Goal: Information Seeking & Learning: Learn about a topic

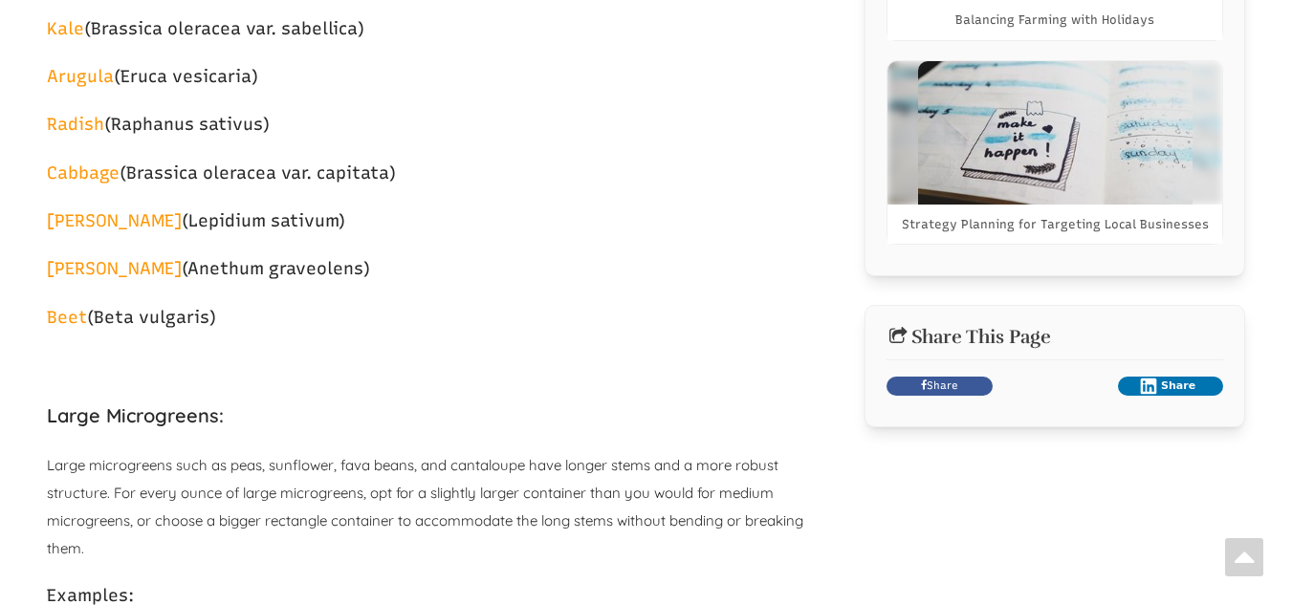
select select "Language Translate Widget"
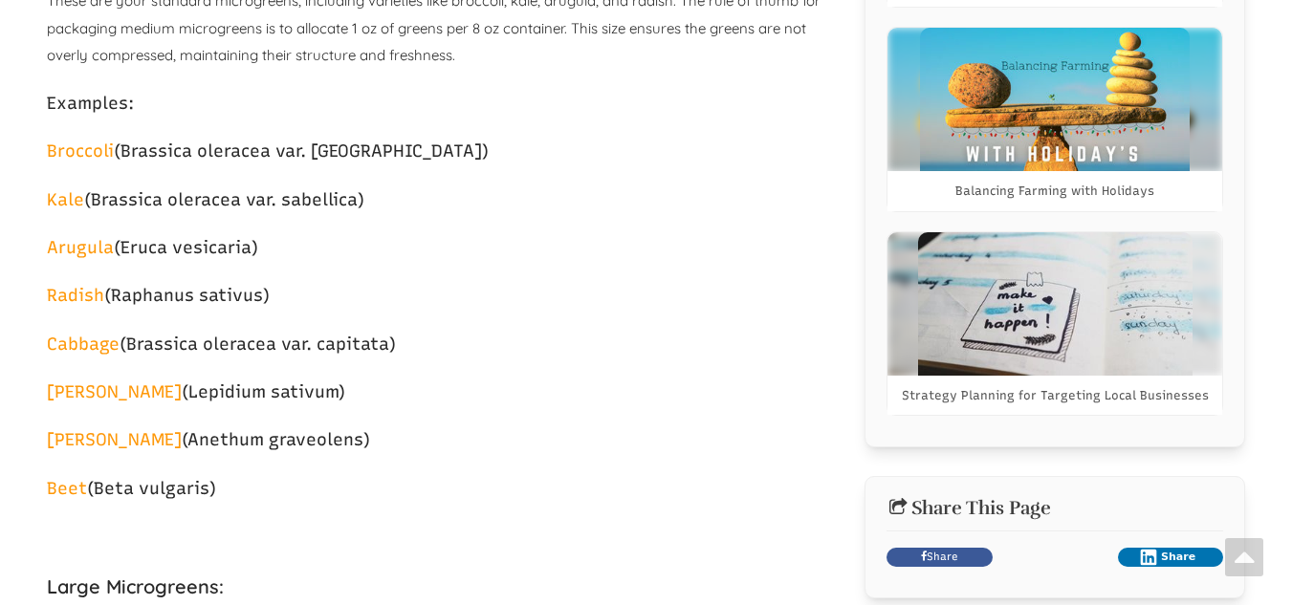
scroll to position [1243, 0]
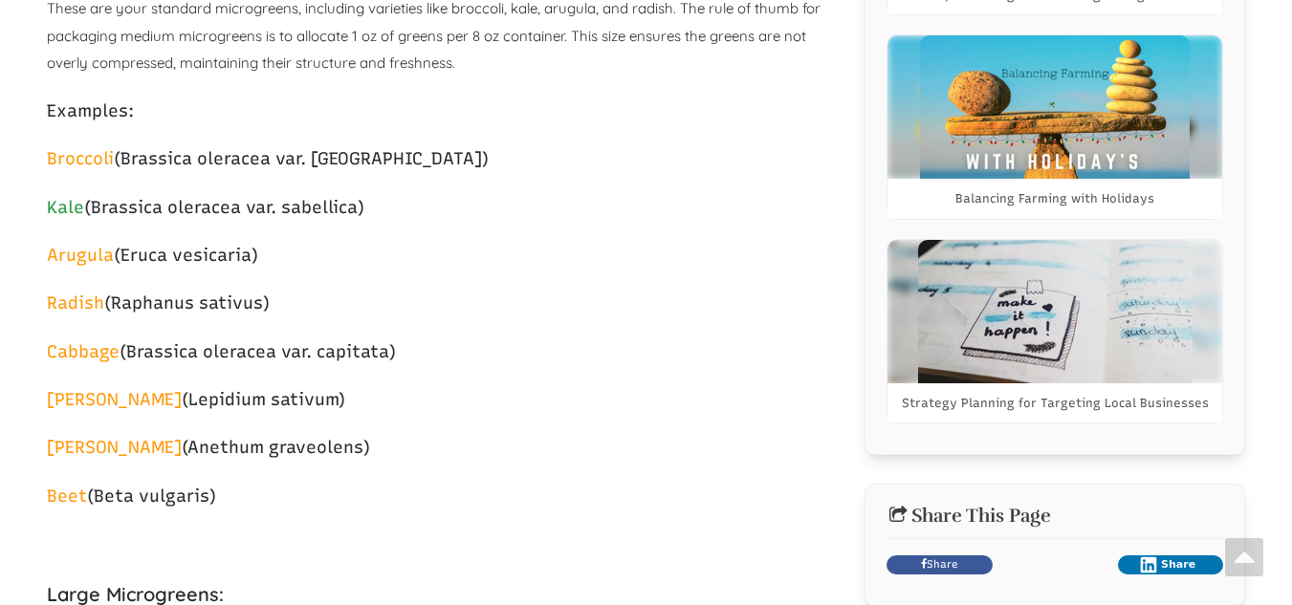
click at [55, 208] on link "Kale" at bounding box center [65, 207] width 37 height 21
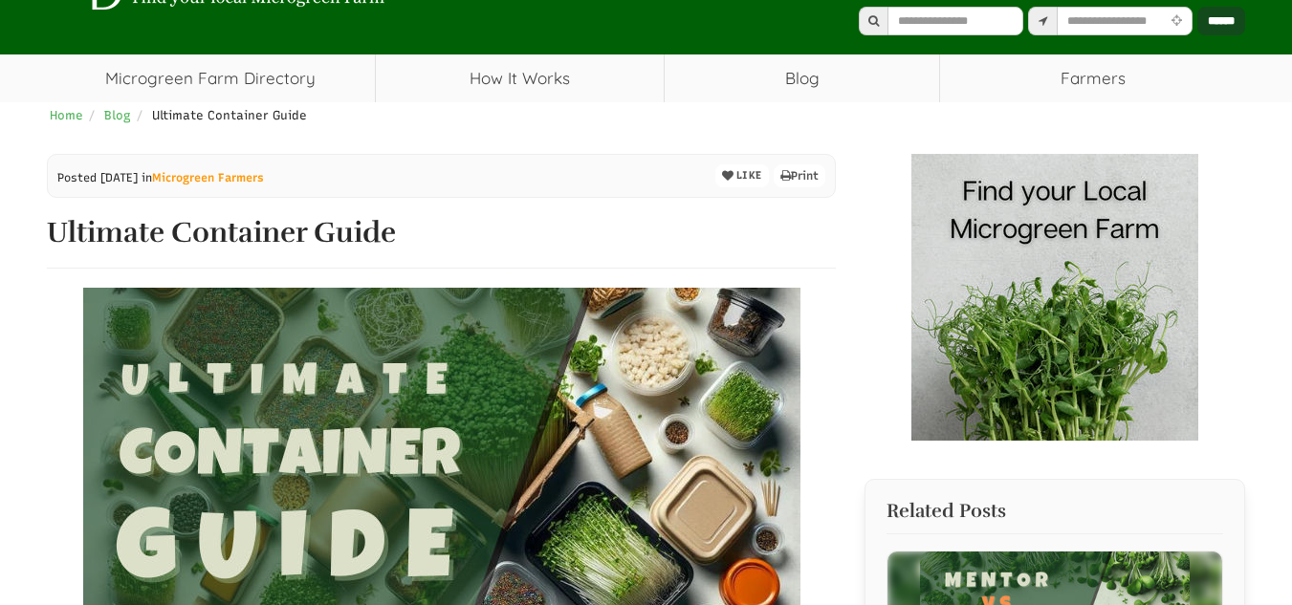
scroll to position [191, 0]
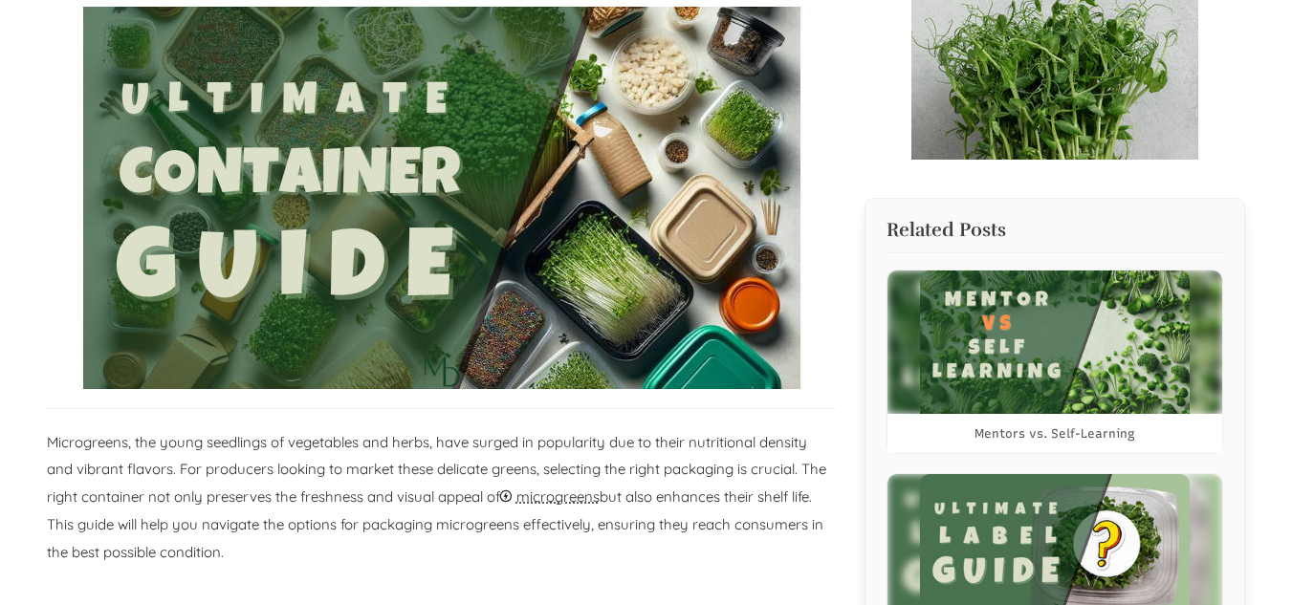
select select "Language Translate Widget"
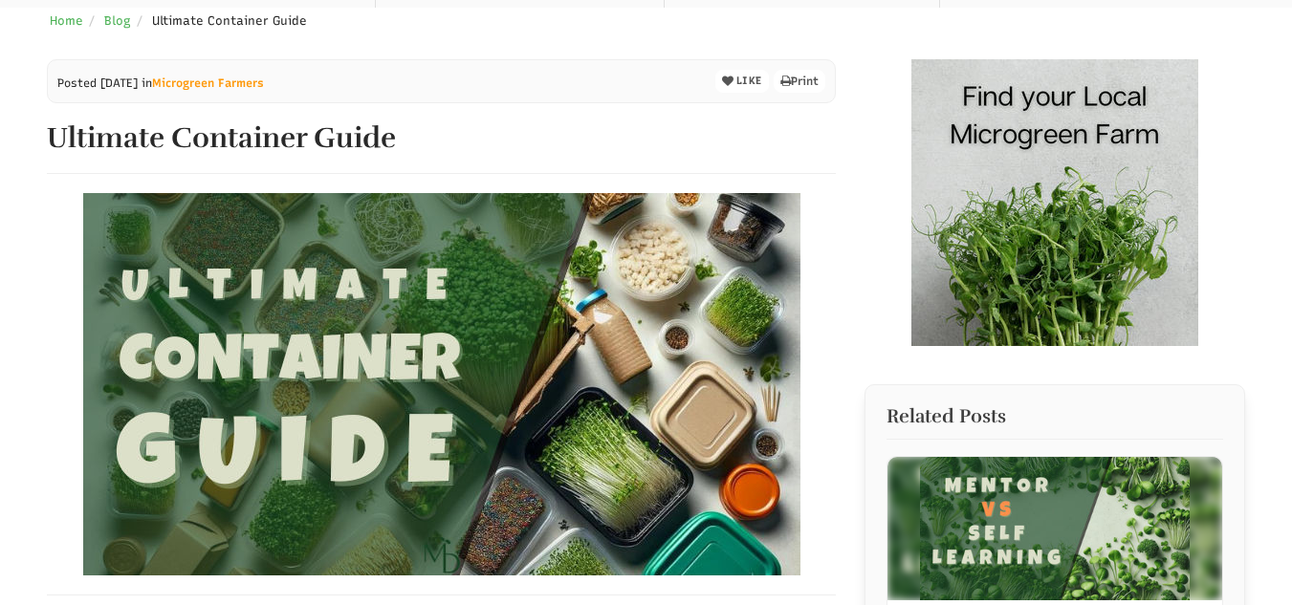
scroll to position [191, 0]
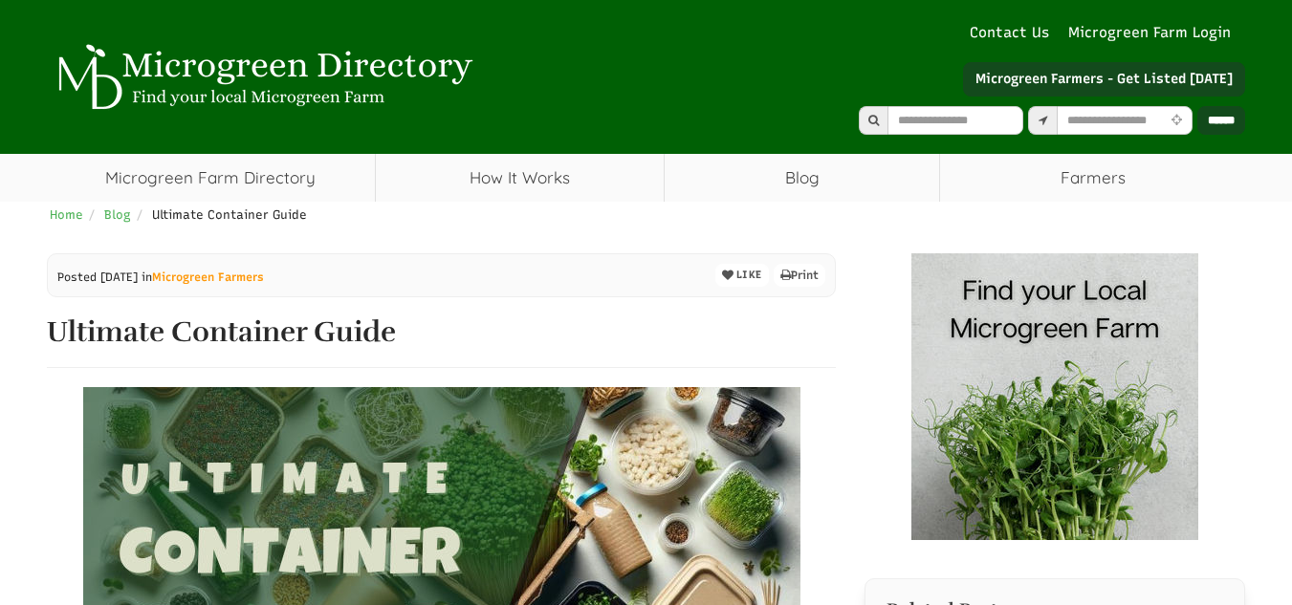
select select "Language Translate Widget"
click at [895, 121] on input "text" at bounding box center [956, 120] width 136 height 29
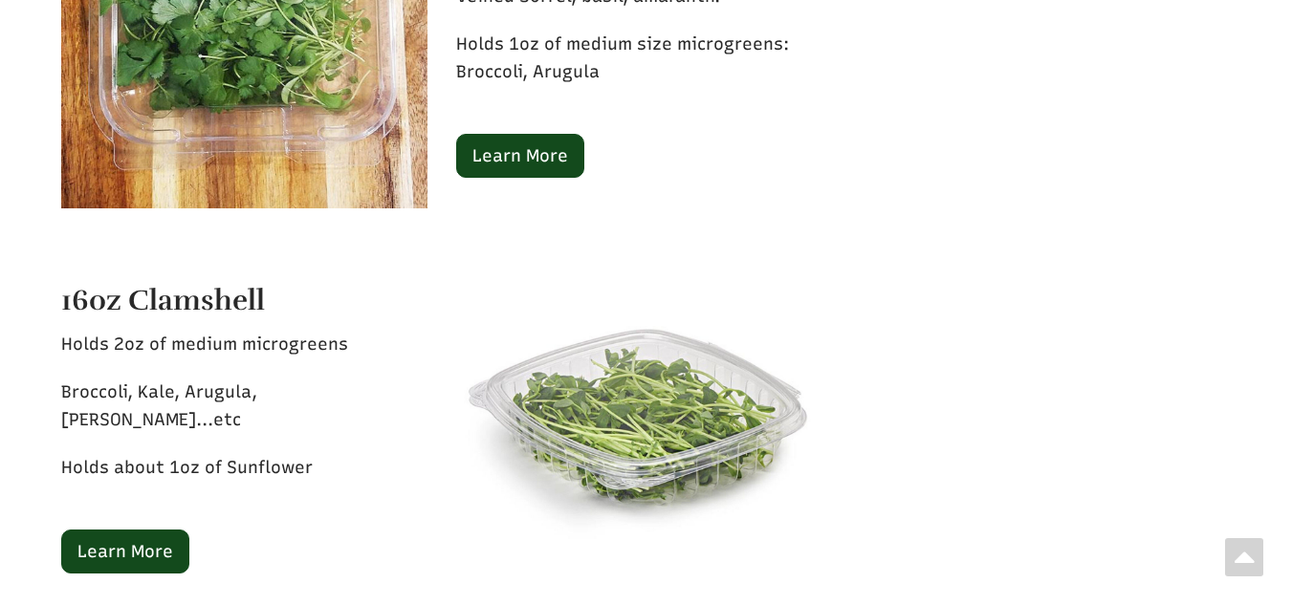
scroll to position [4017, 0]
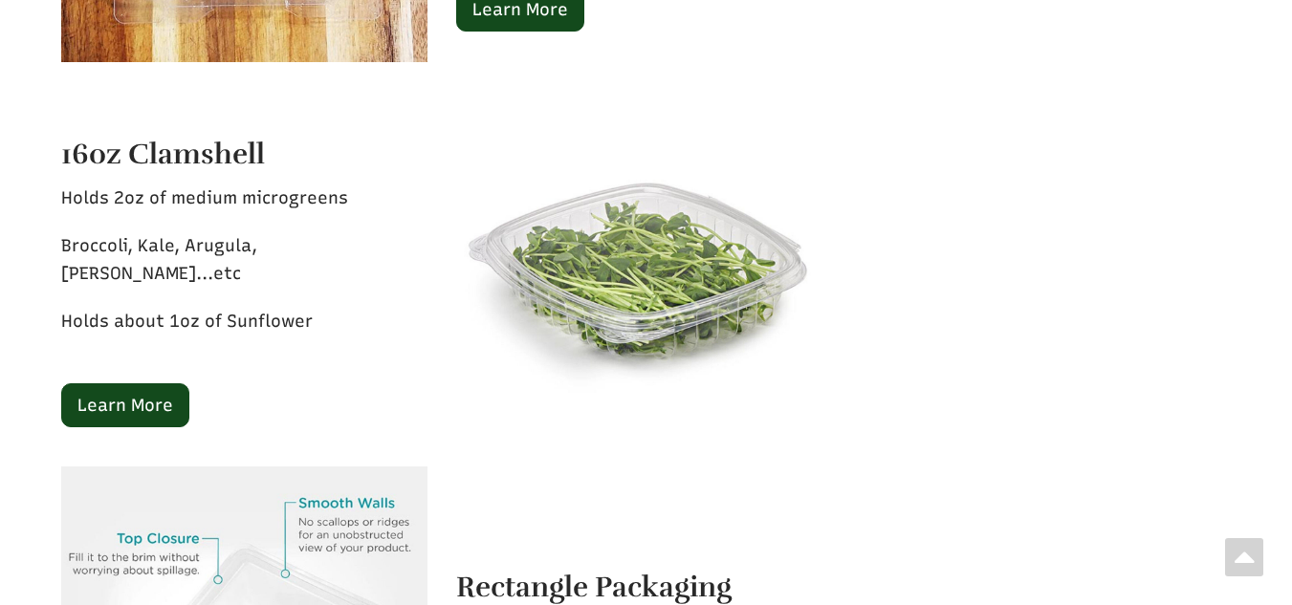
click at [627, 250] on img at bounding box center [639, 264] width 366 height 366
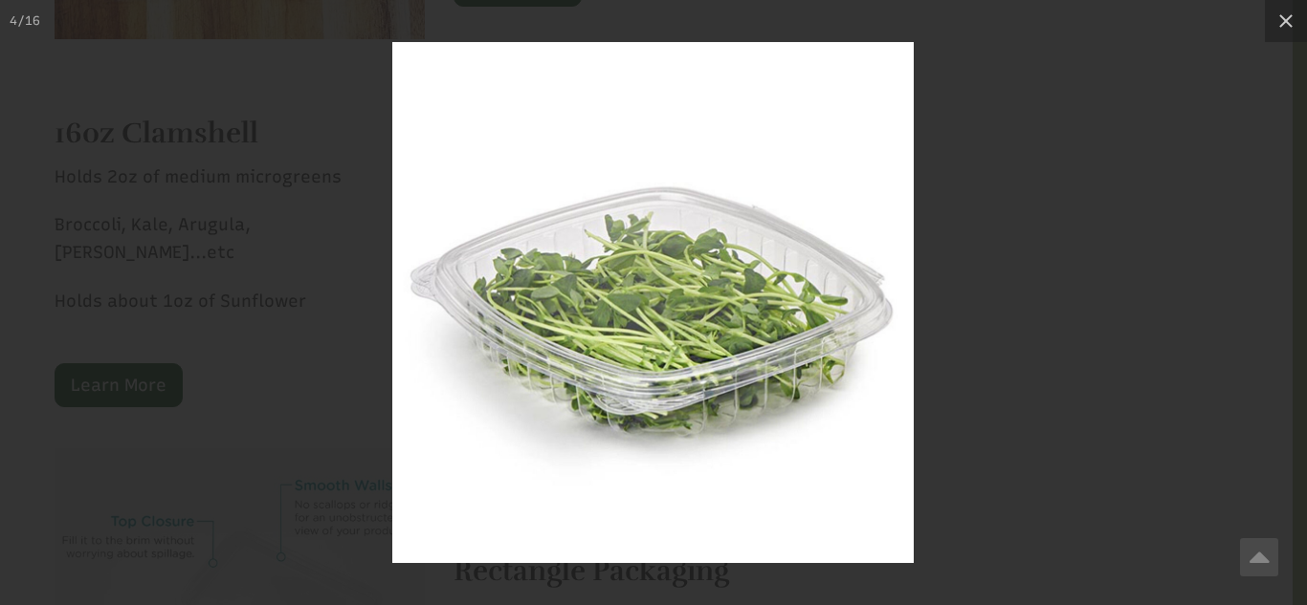
click at [646, 275] on img at bounding box center [652, 302] width 521 height 521
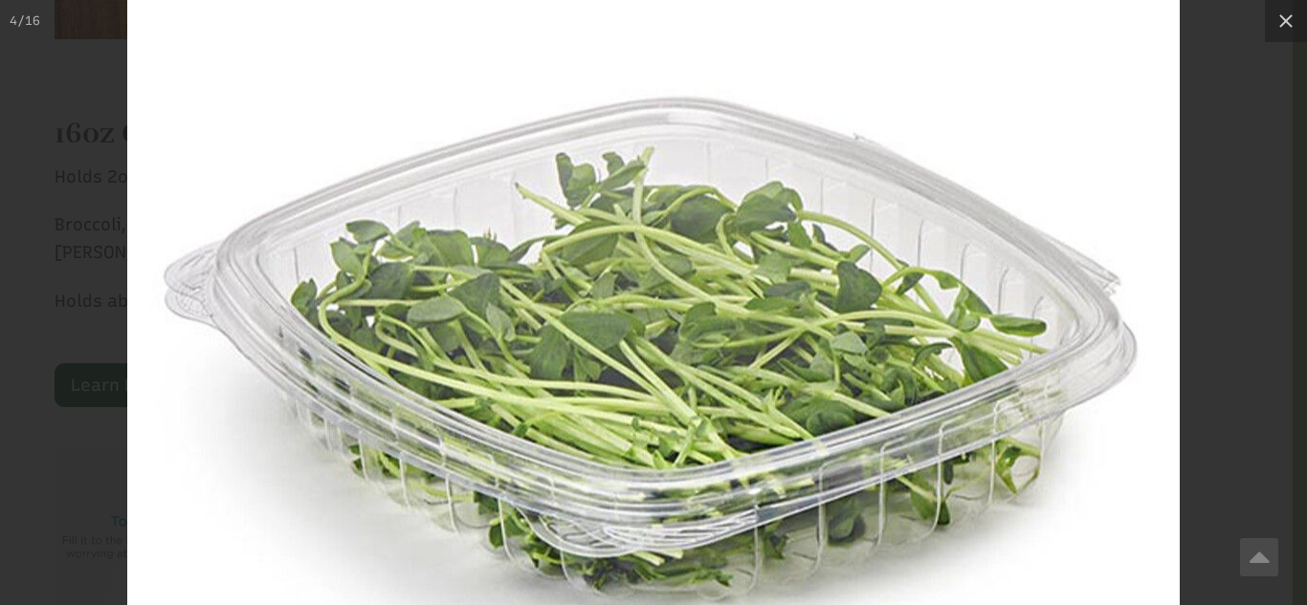
click at [646, 275] on img at bounding box center [653, 331] width 1052 height 1052
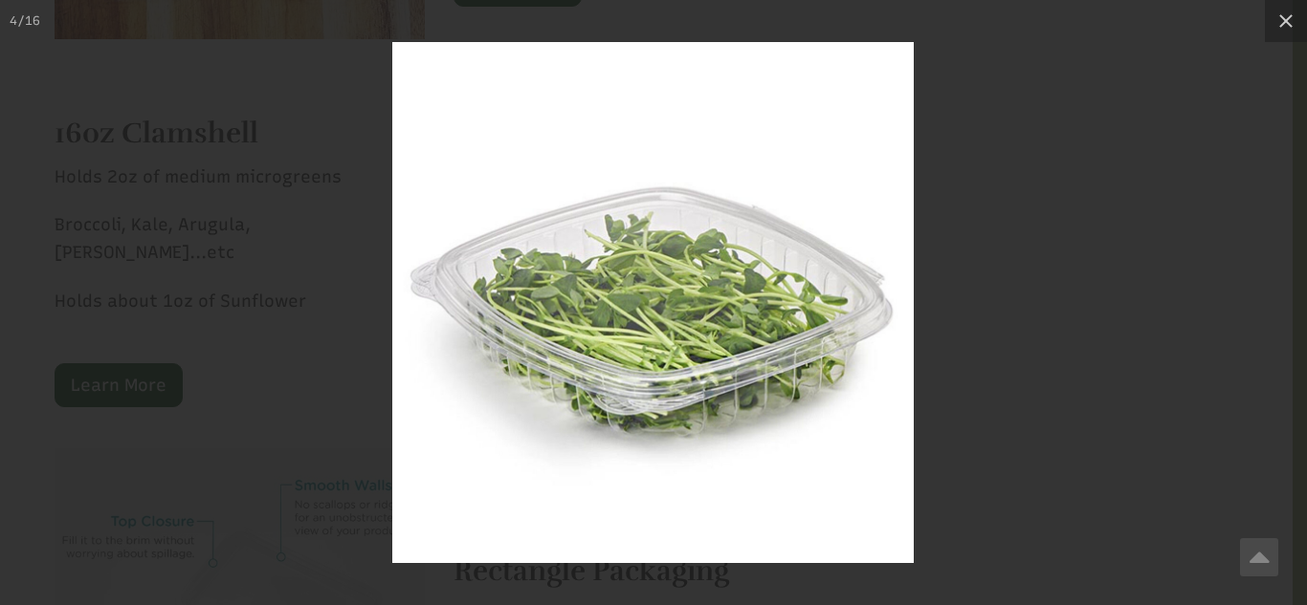
click at [1072, 279] on div at bounding box center [653, 302] width 1307 height 605
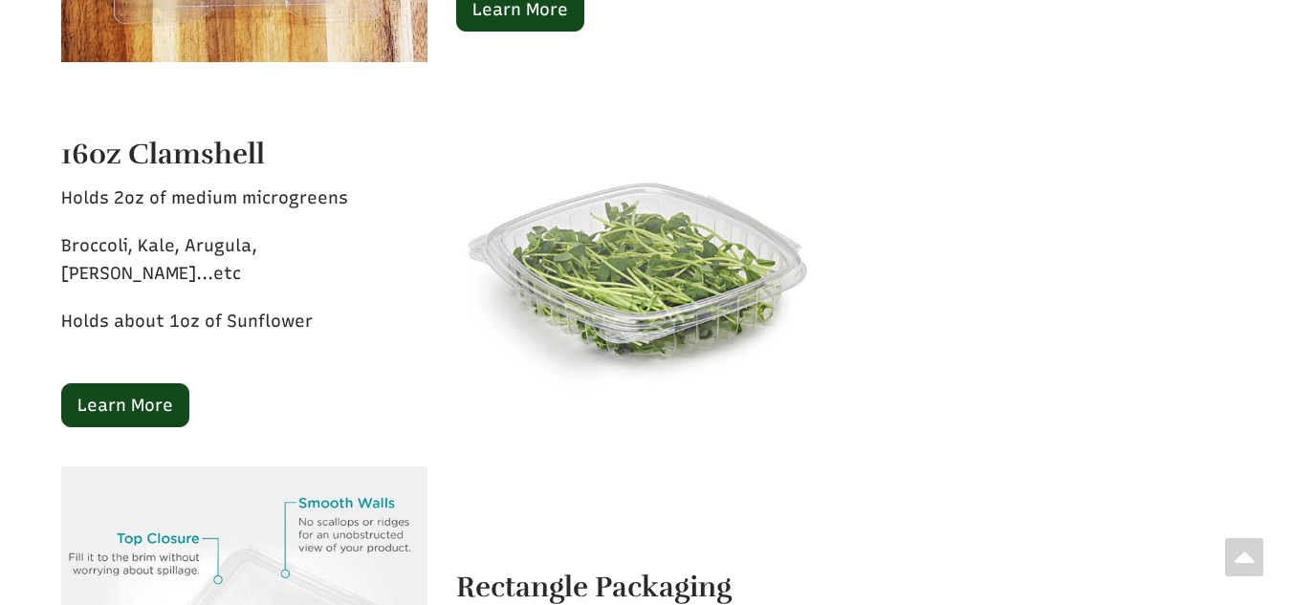
click at [631, 251] on img at bounding box center [639, 264] width 366 height 366
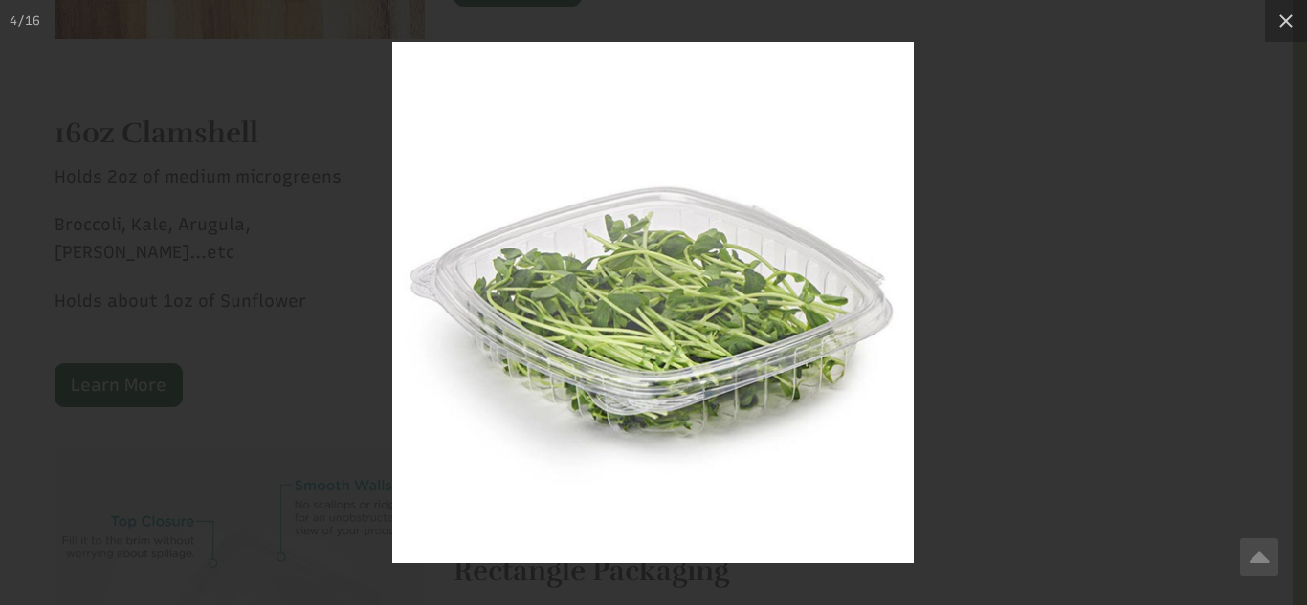
click at [652, 295] on img at bounding box center [652, 302] width 521 height 521
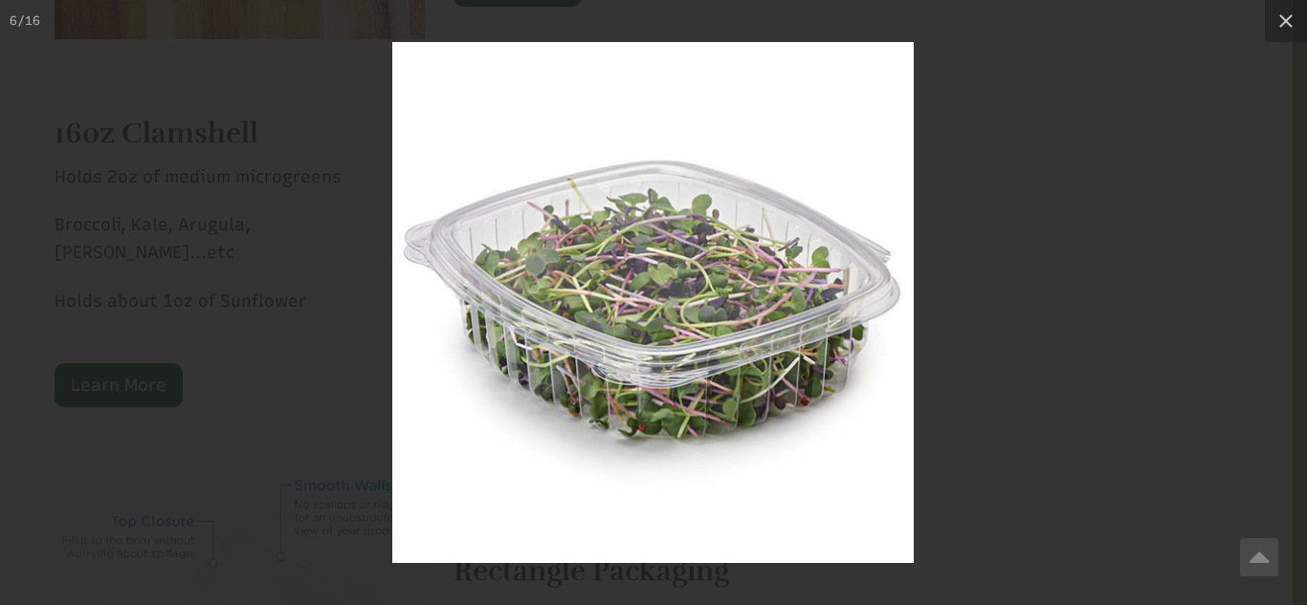
click at [693, 284] on img at bounding box center [652, 302] width 521 height 521
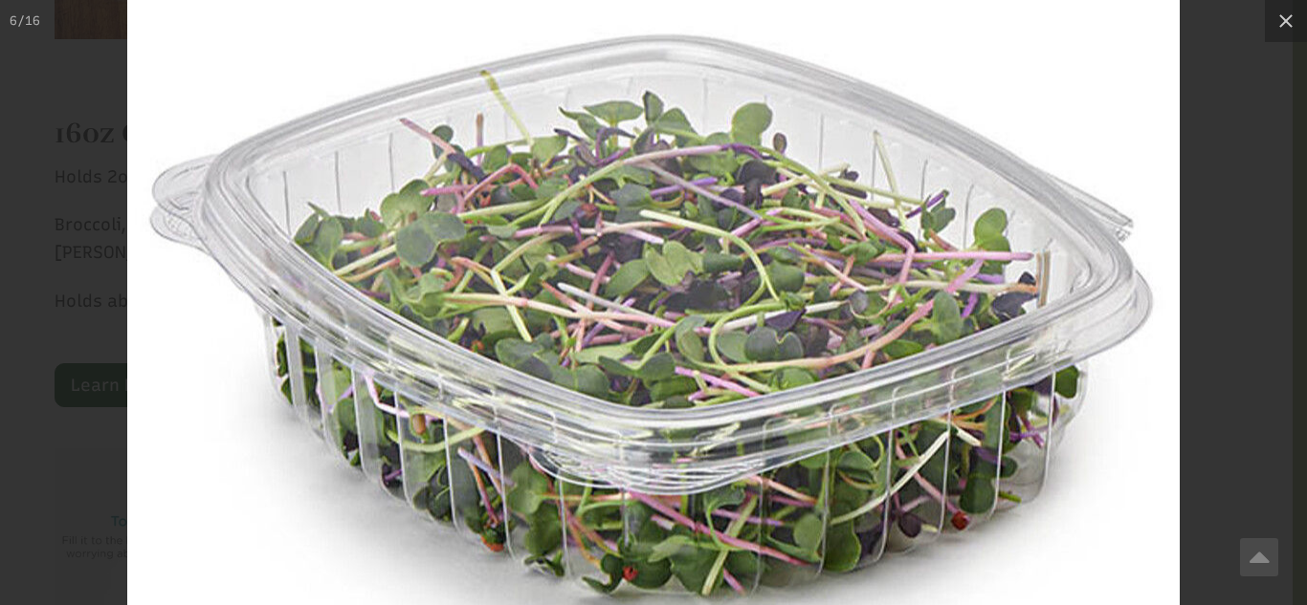
click at [693, 284] on img at bounding box center [653, 321] width 1052 height 1052
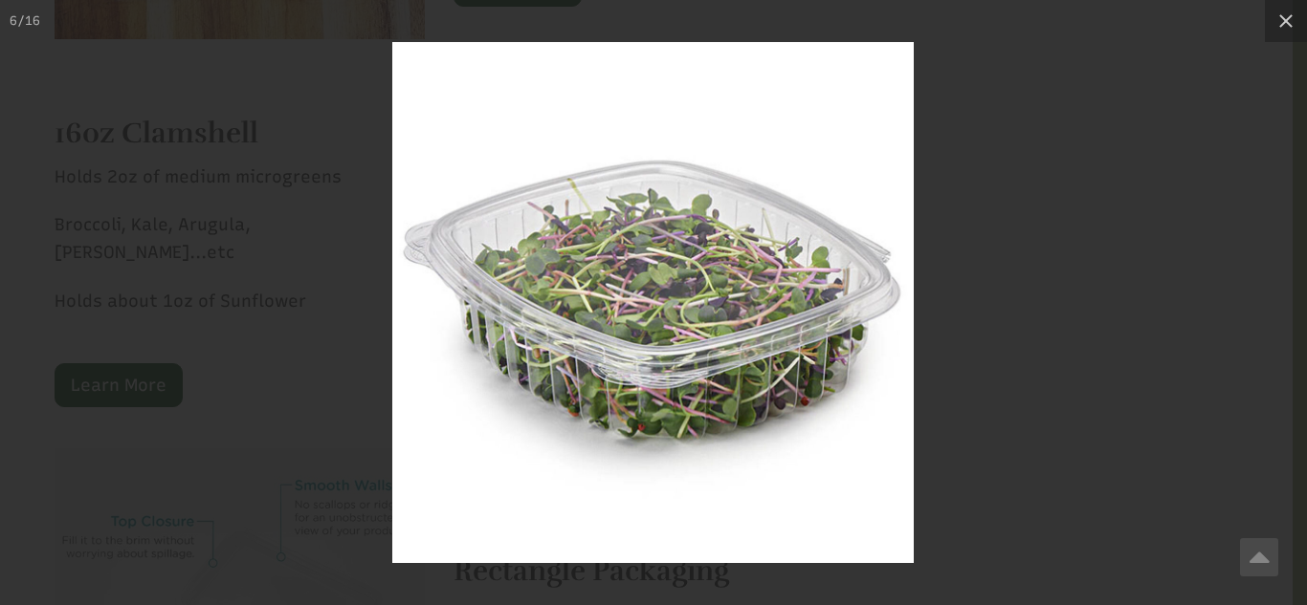
click at [989, 296] on div at bounding box center [653, 302] width 1307 height 605
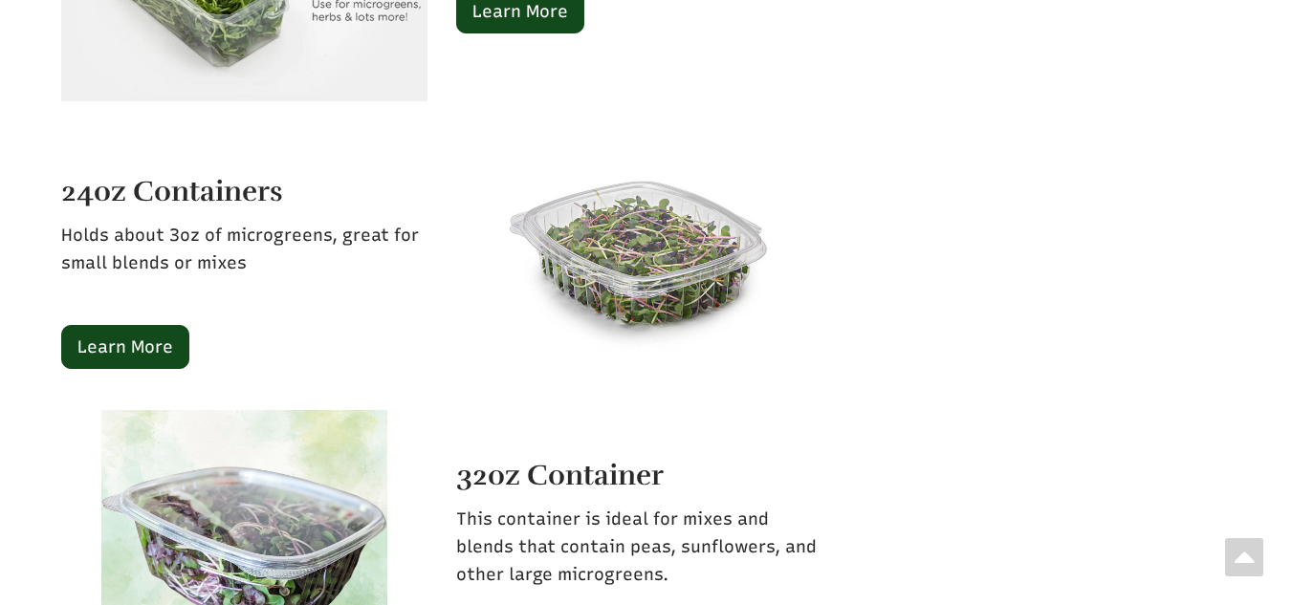
scroll to position [4783, 0]
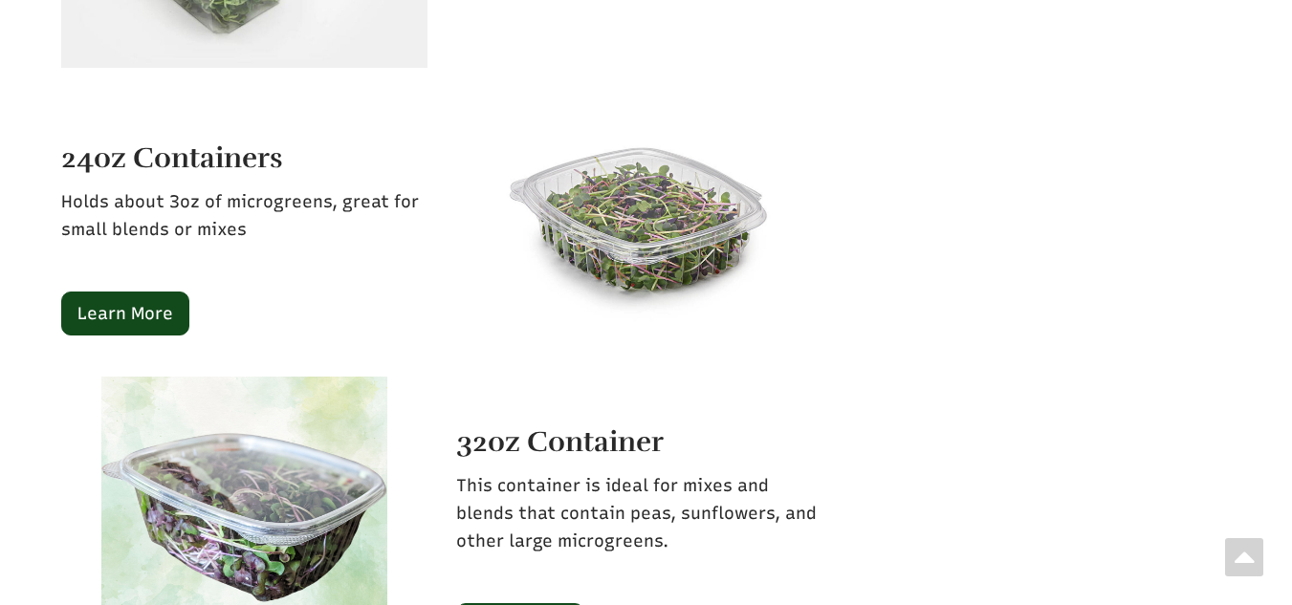
click at [630, 195] on img at bounding box center [639, 221] width 270 height 268
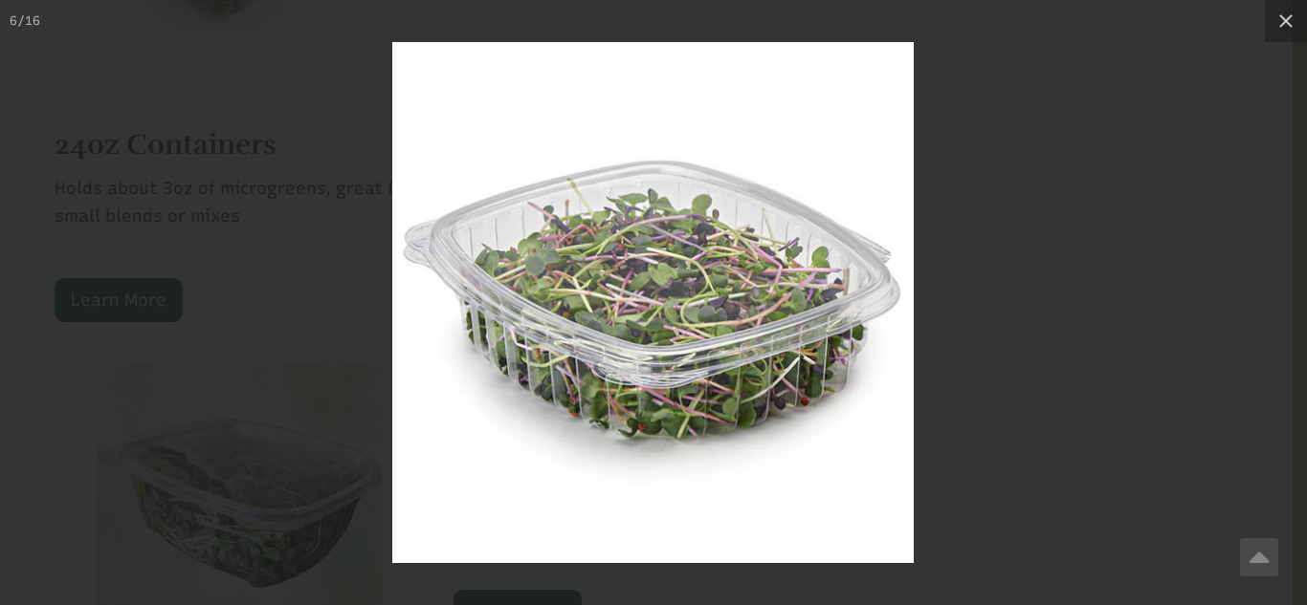
click at [669, 259] on img at bounding box center [652, 302] width 521 height 521
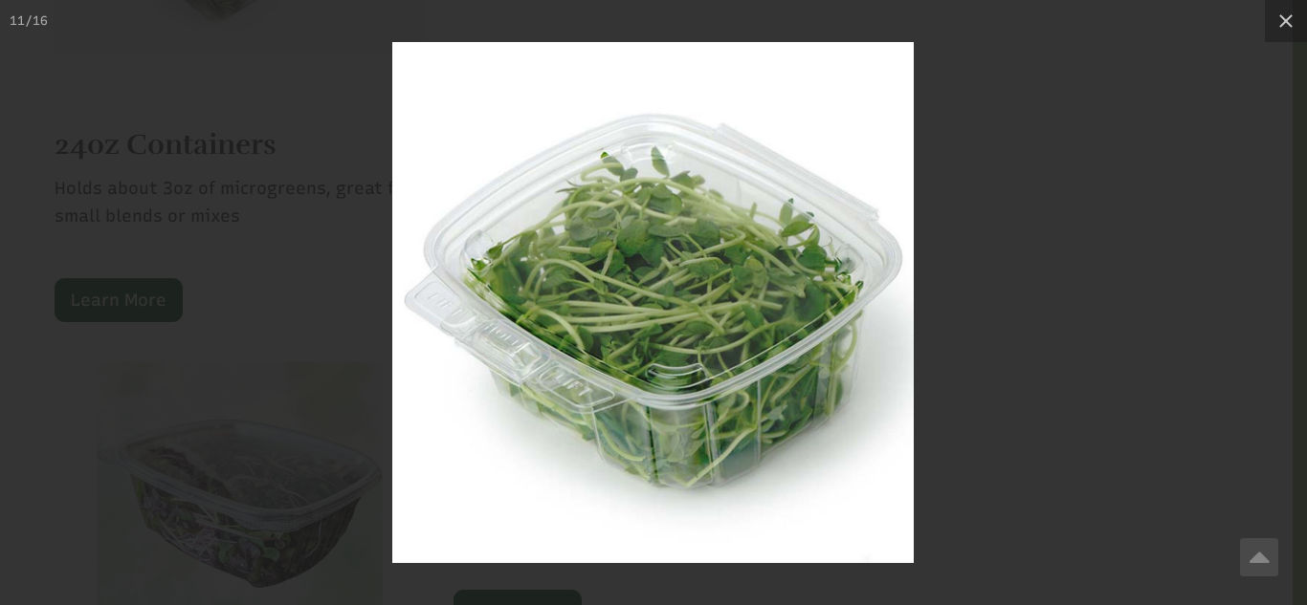
click at [957, 272] on div at bounding box center [653, 302] width 1307 height 605
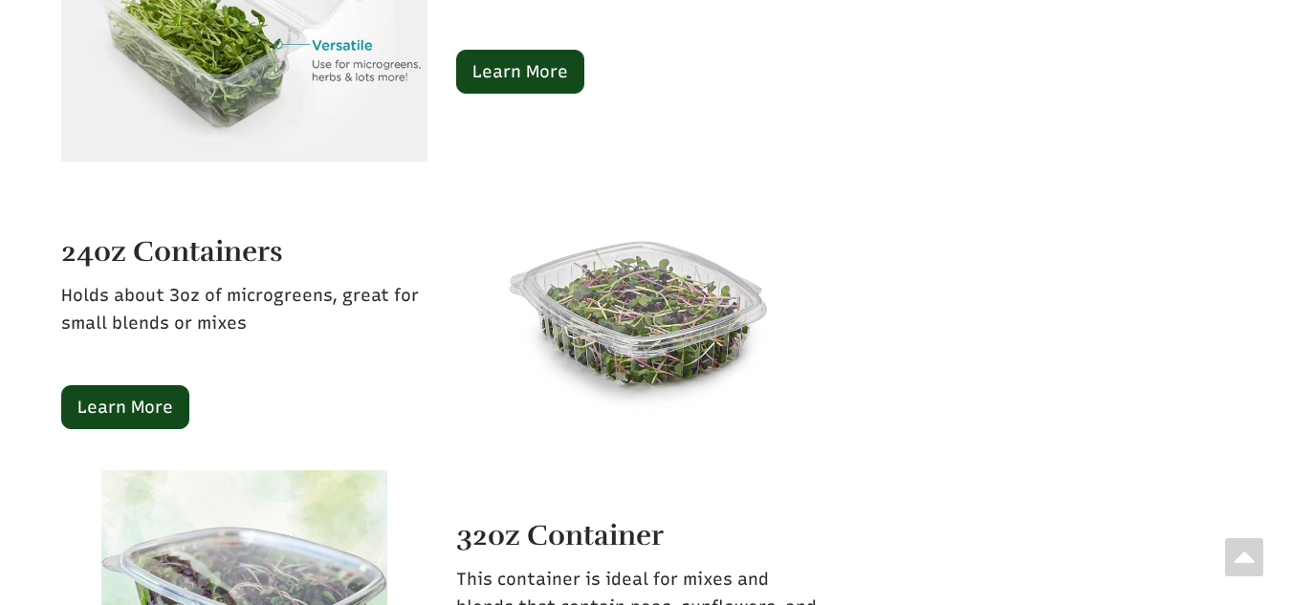
scroll to position [4687, 0]
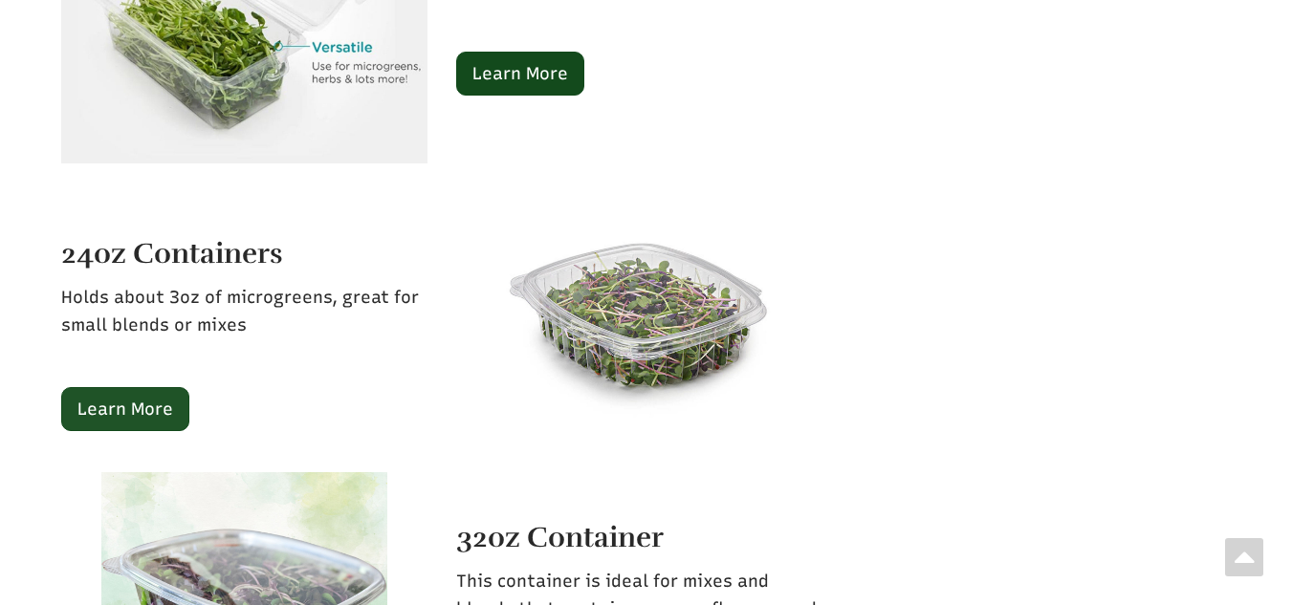
click at [129, 397] on link "Learn More" at bounding box center [125, 409] width 128 height 44
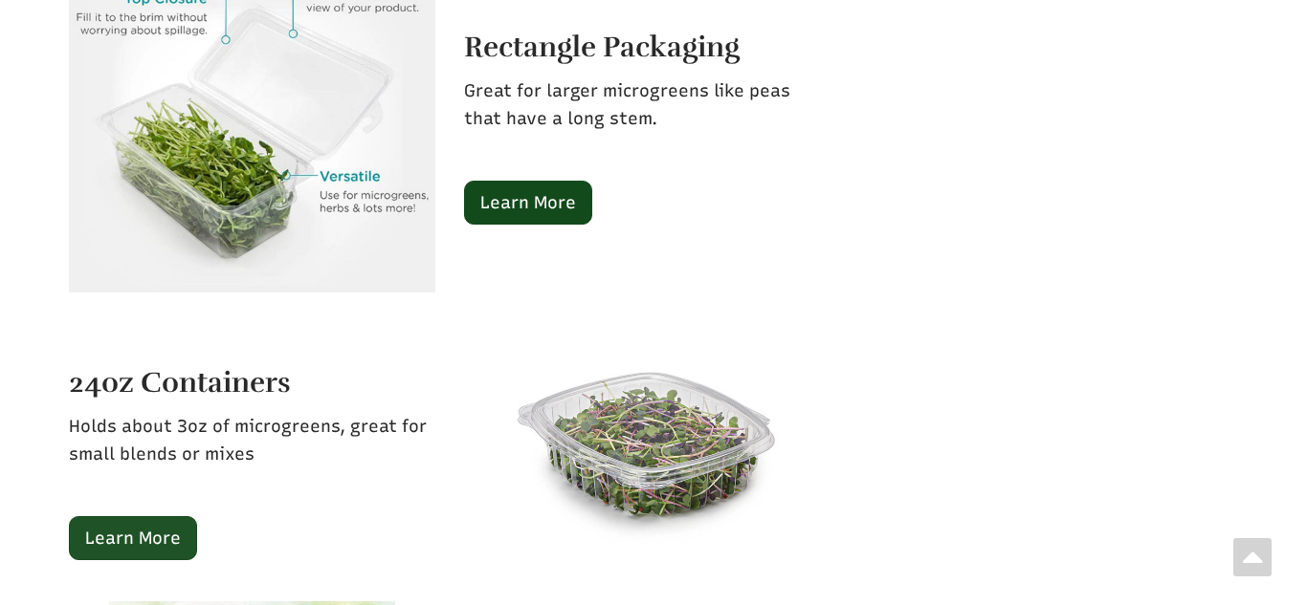
scroll to position [4591, 0]
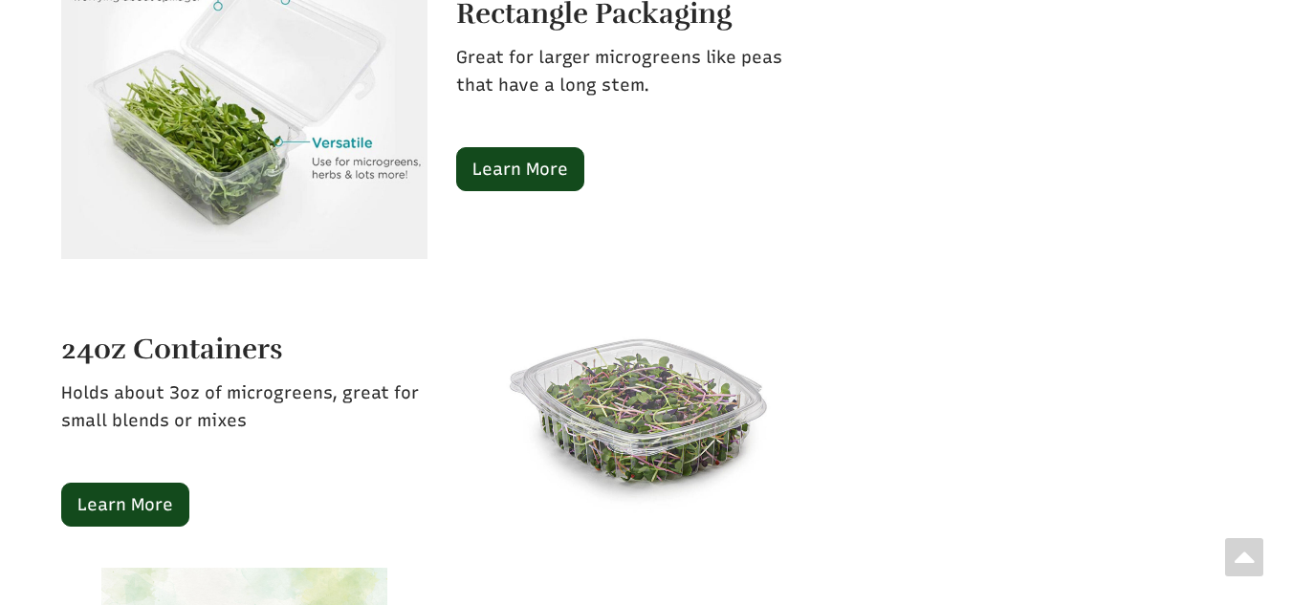
click at [636, 392] on img at bounding box center [639, 412] width 270 height 268
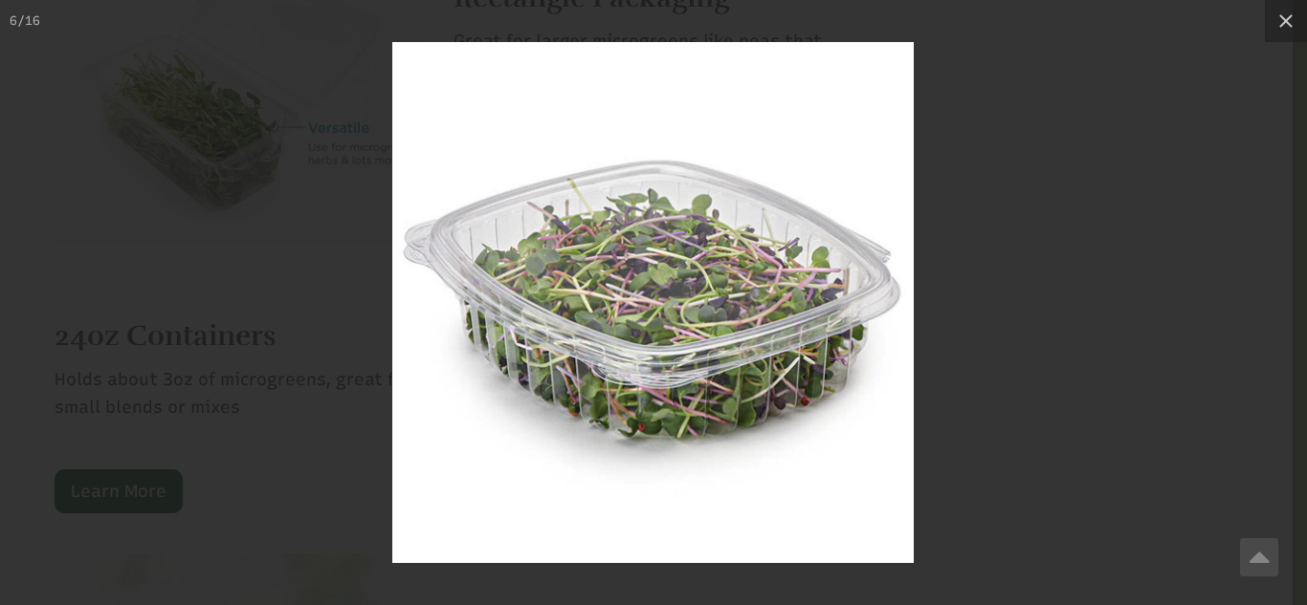
click at [744, 320] on img at bounding box center [652, 302] width 521 height 521
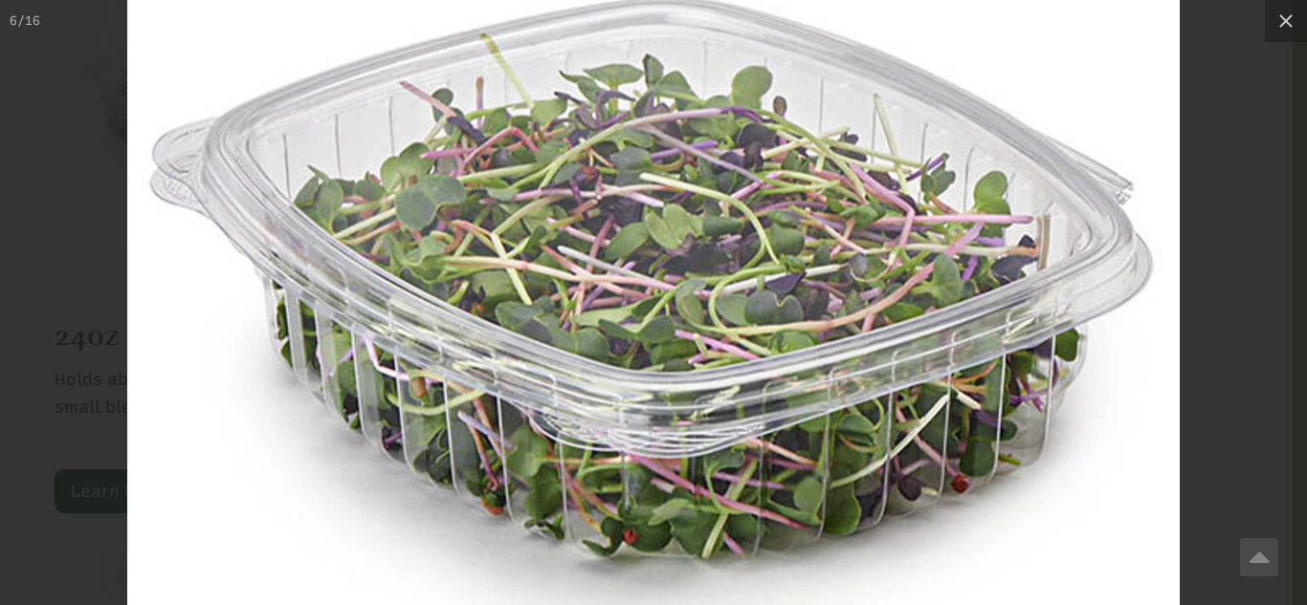
click at [833, 269] on img at bounding box center [653, 285] width 1052 height 1052
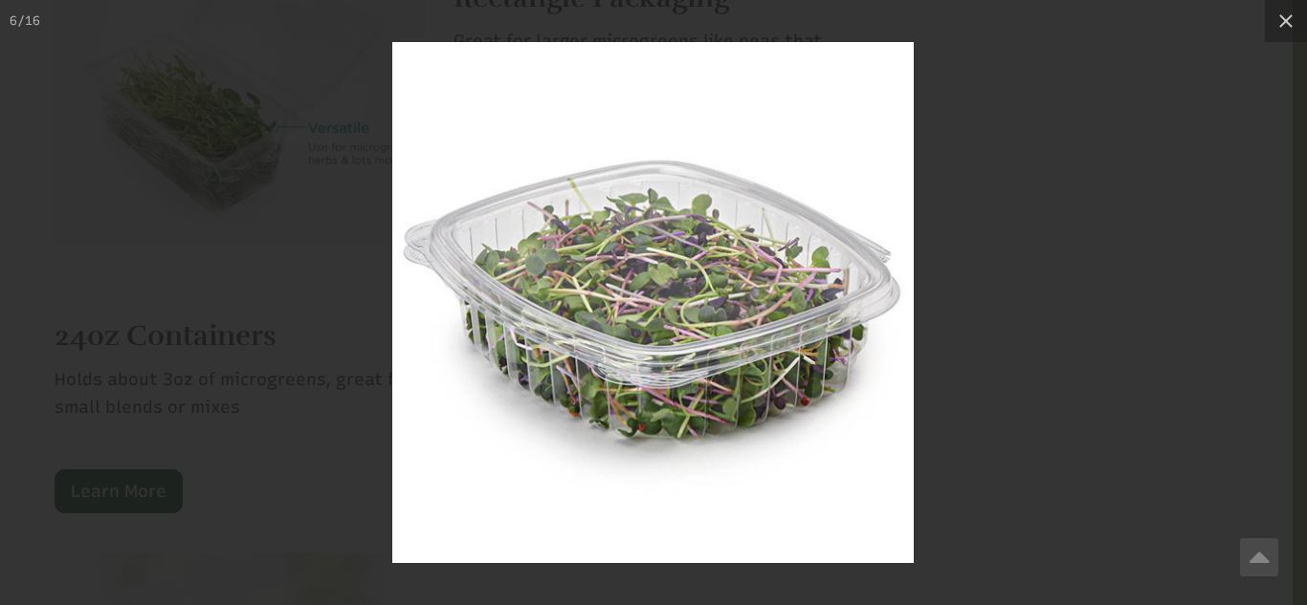
click at [782, 465] on img at bounding box center [652, 302] width 521 height 521
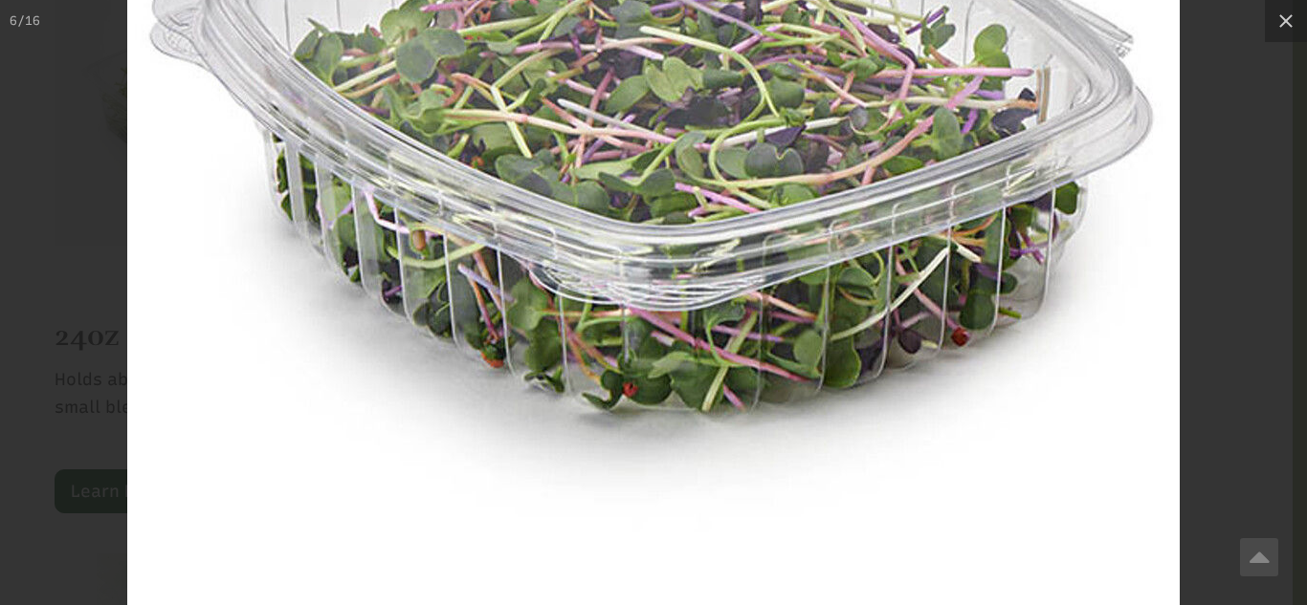
click at [812, 389] on img at bounding box center [653, 138] width 1052 height 1052
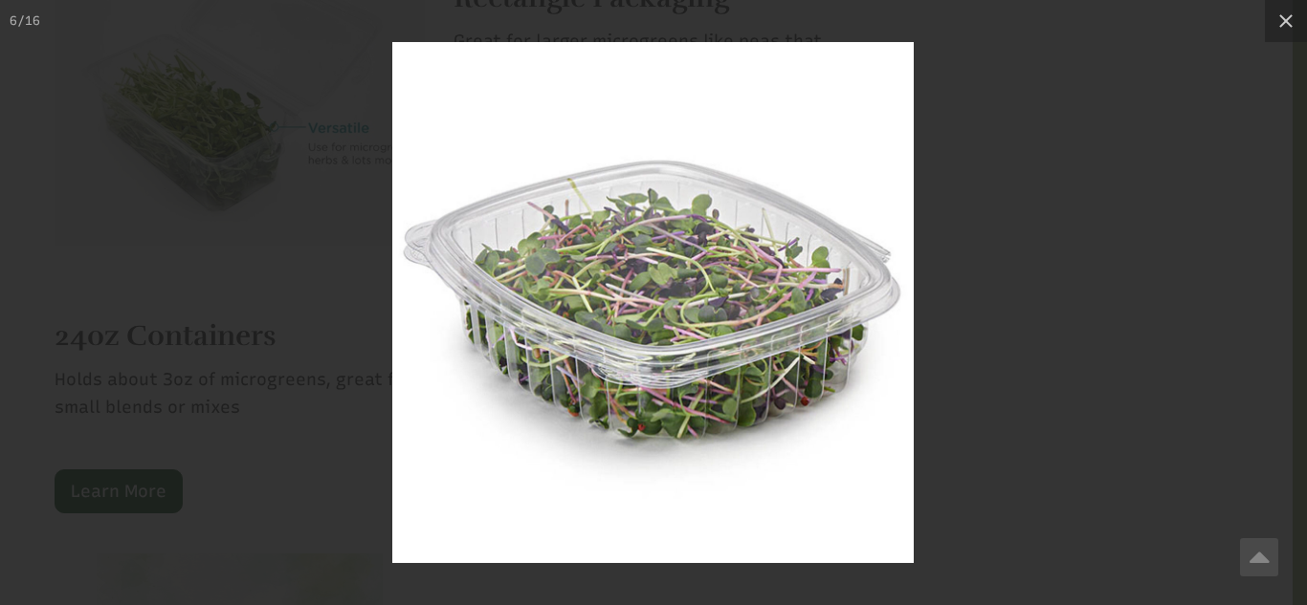
drag, startPoint x: 833, startPoint y: 231, endPoint x: 761, endPoint y: 233, distance: 71.8
click at [761, 233] on img at bounding box center [652, 302] width 521 height 521
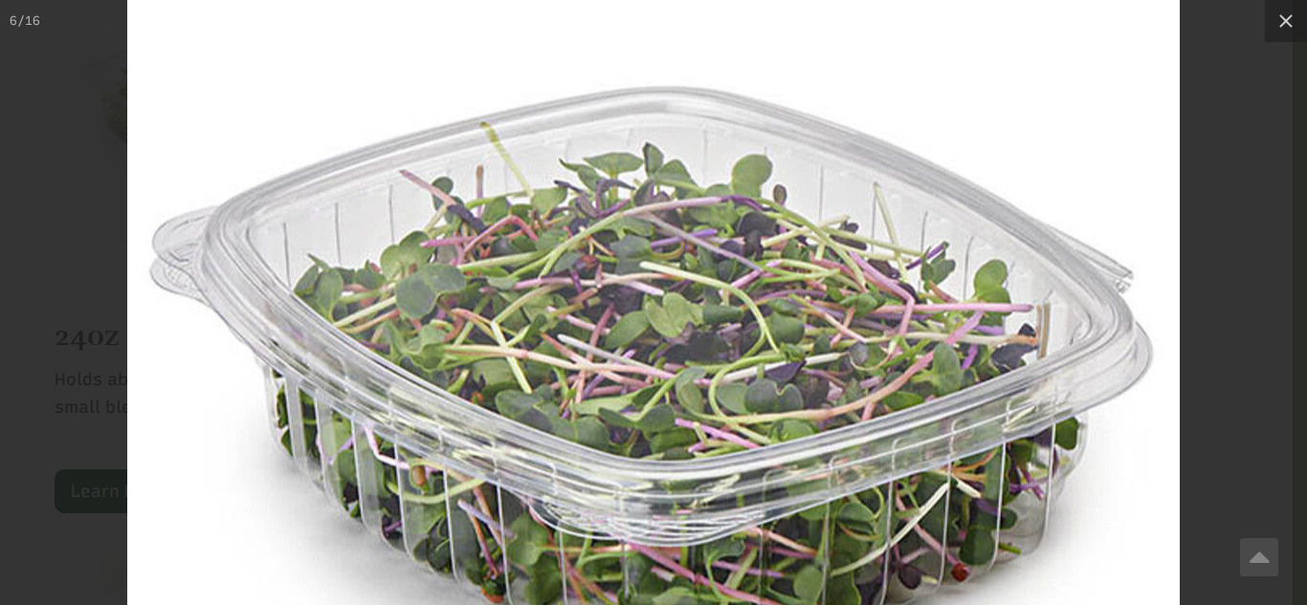
click at [601, 225] on img at bounding box center [653, 373] width 1052 height 1052
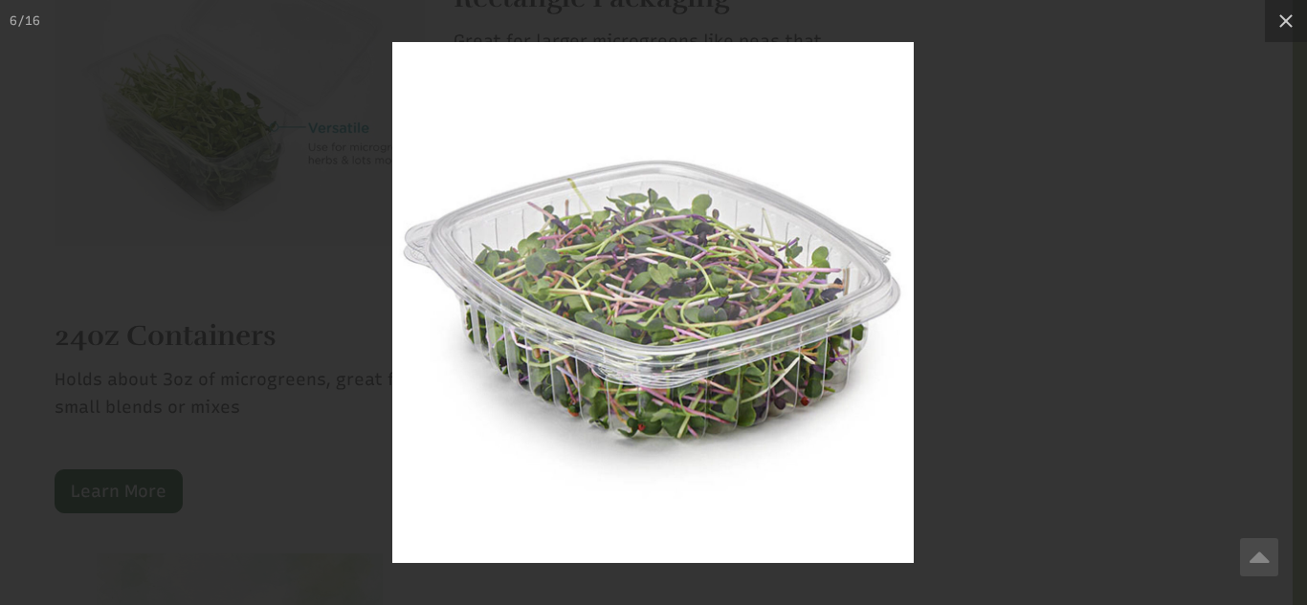
click at [642, 99] on img at bounding box center [652, 302] width 521 height 521
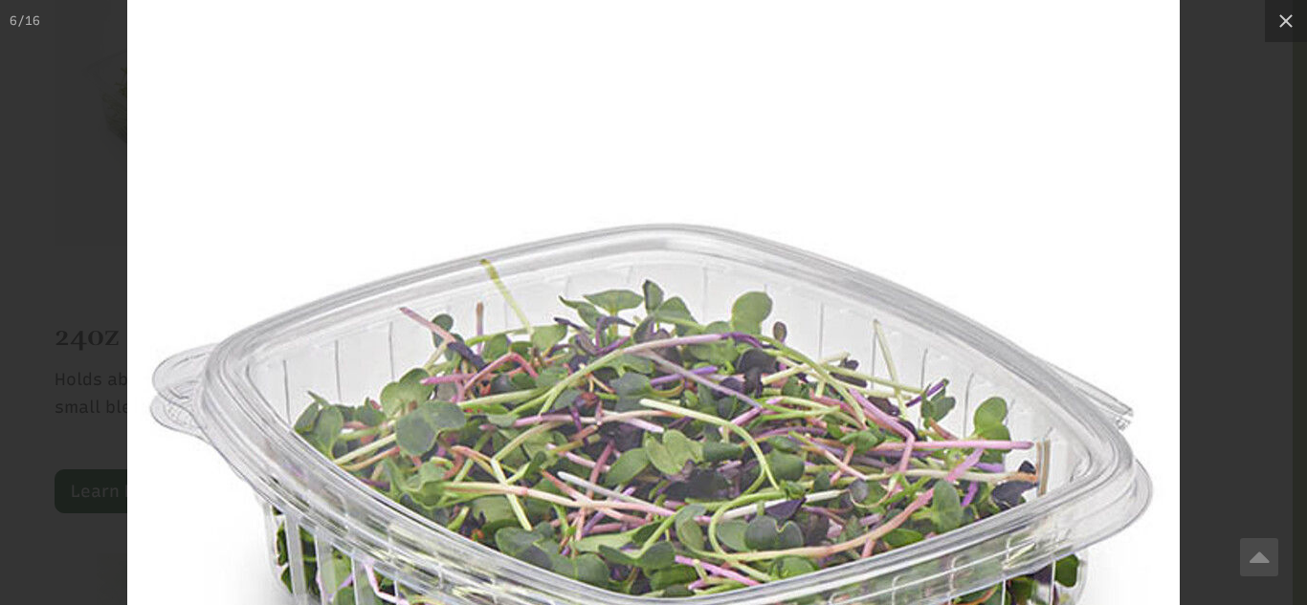
click at [642, 105] on img at bounding box center [653, 511] width 1052 height 1052
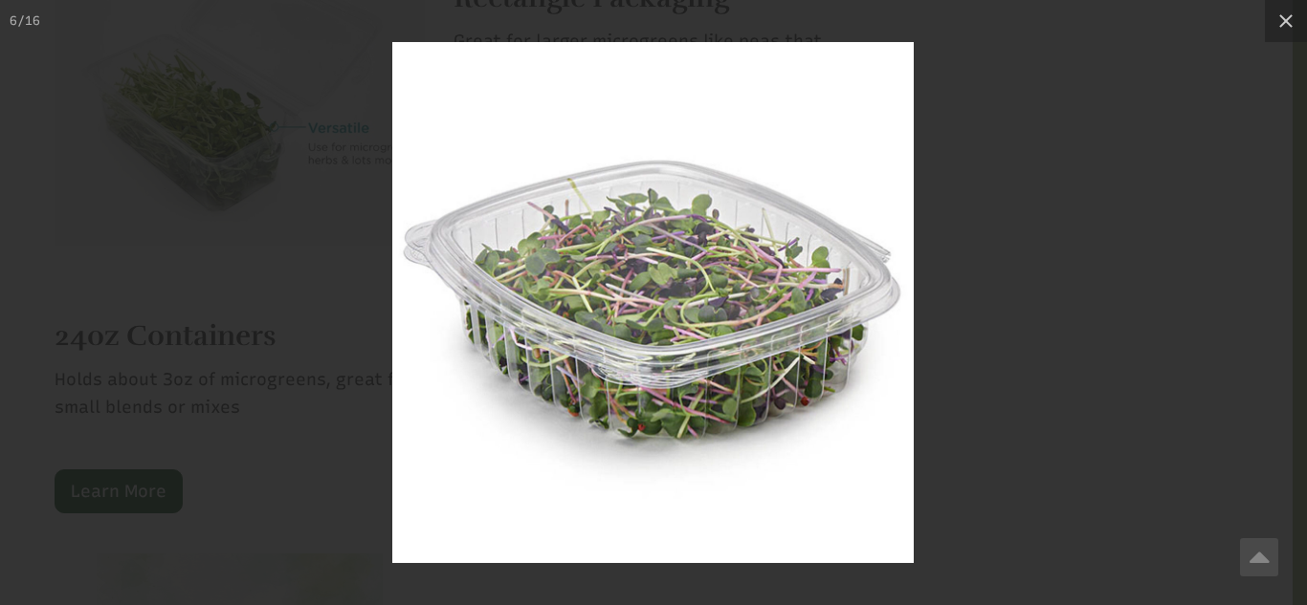
click at [1000, 382] on div at bounding box center [653, 302] width 1307 height 605
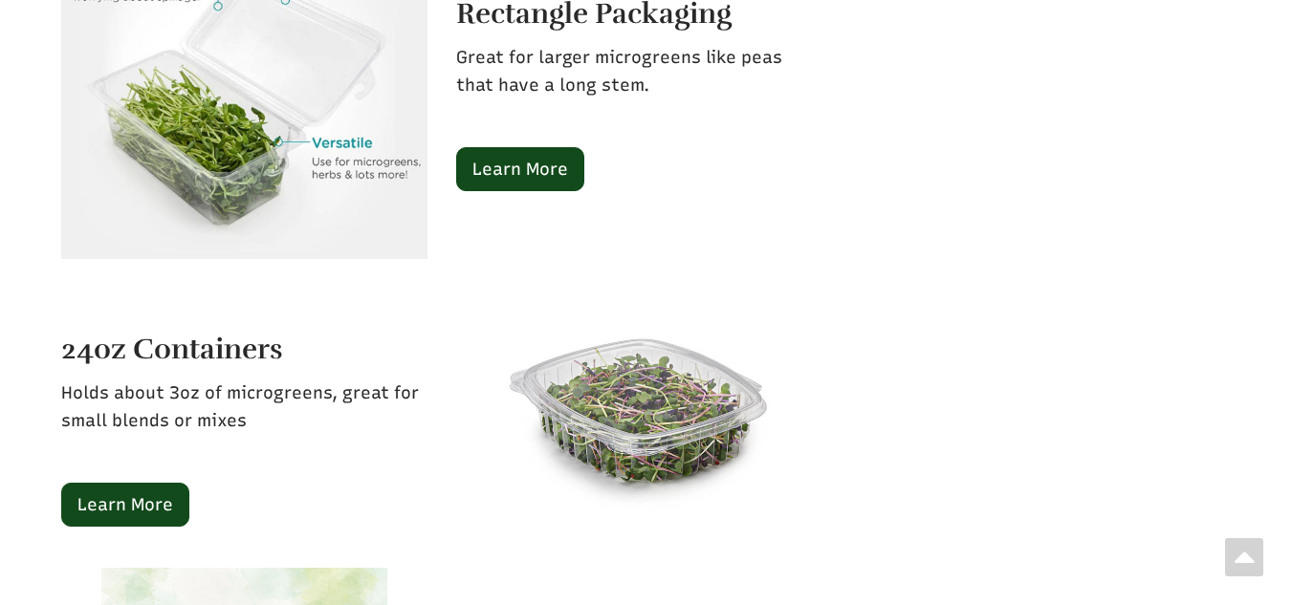
click at [759, 394] on img at bounding box center [639, 412] width 270 height 268
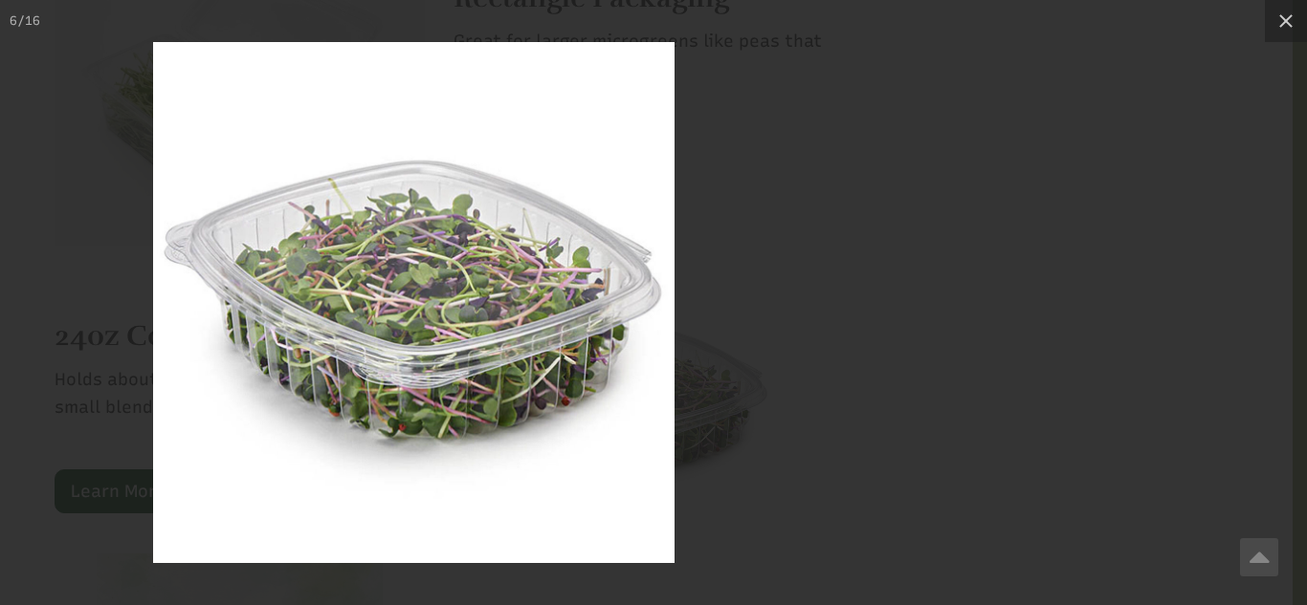
drag, startPoint x: 720, startPoint y: 383, endPoint x: 417, endPoint y: 386, distance: 303.2
click at [414, 389] on img at bounding box center [413, 302] width 521 height 521
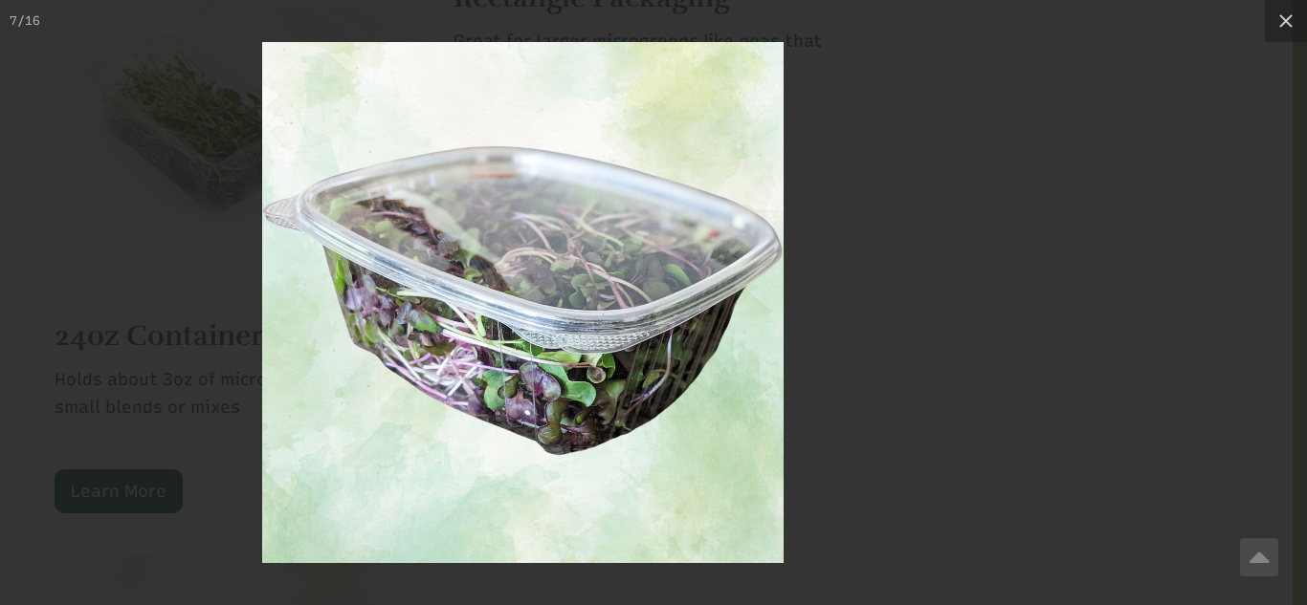
drag, startPoint x: 626, startPoint y: 387, endPoint x: 457, endPoint y: 389, distance: 168.4
click at [424, 396] on img at bounding box center [522, 302] width 521 height 521
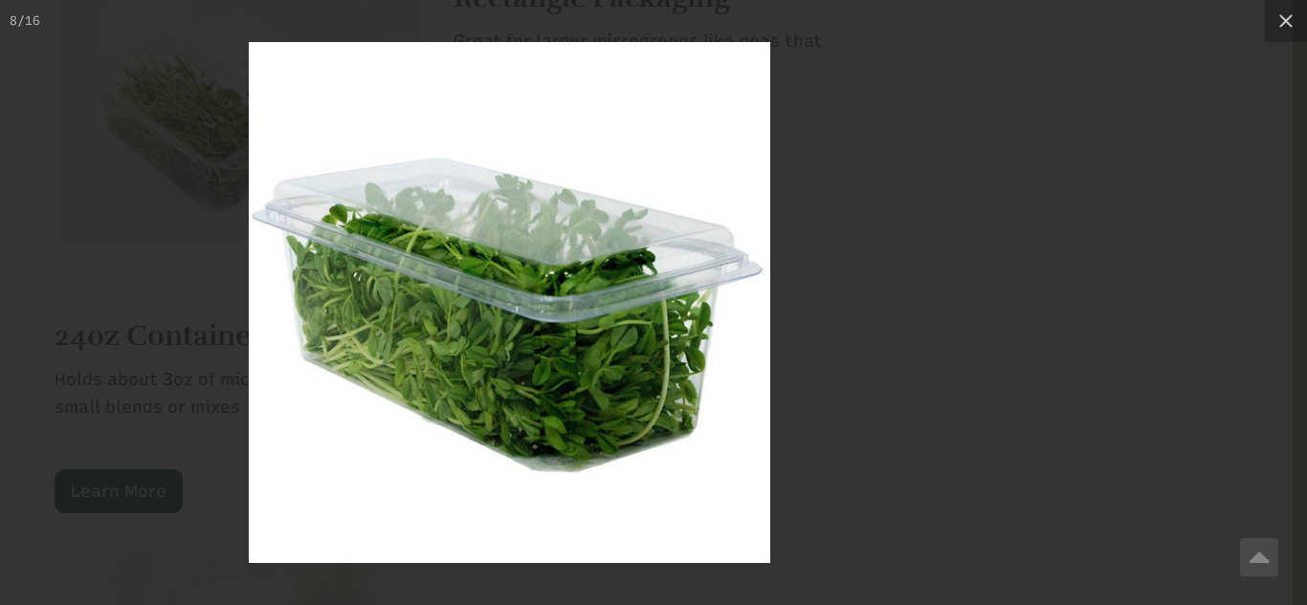
drag, startPoint x: 583, startPoint y: 388, endPoint x: 429, endPoint y: 394, distance: 154.1
click at [429, 394] on img at bounding box center [509, 302] width 521 height 521
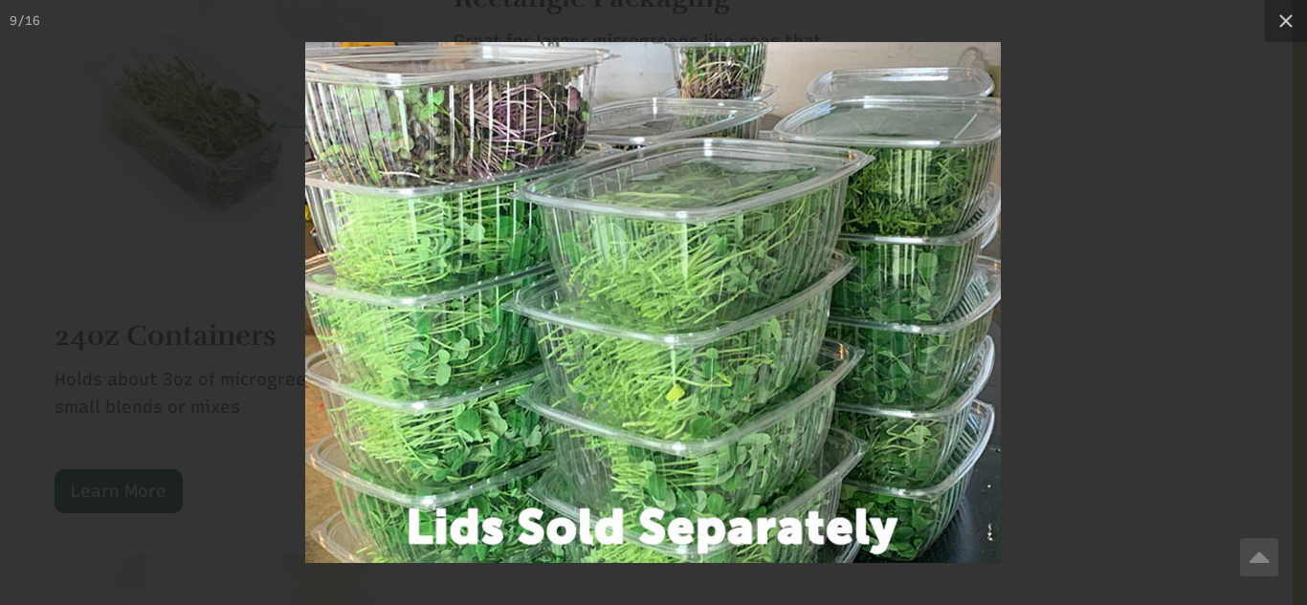
drag, startPoint x: 589, startPoint y: 389, endPoint x: 366, endPoint y: 401, distance: 223.2
click at [366, 401] on img at bounding box center [652, 302] width 695 height 521
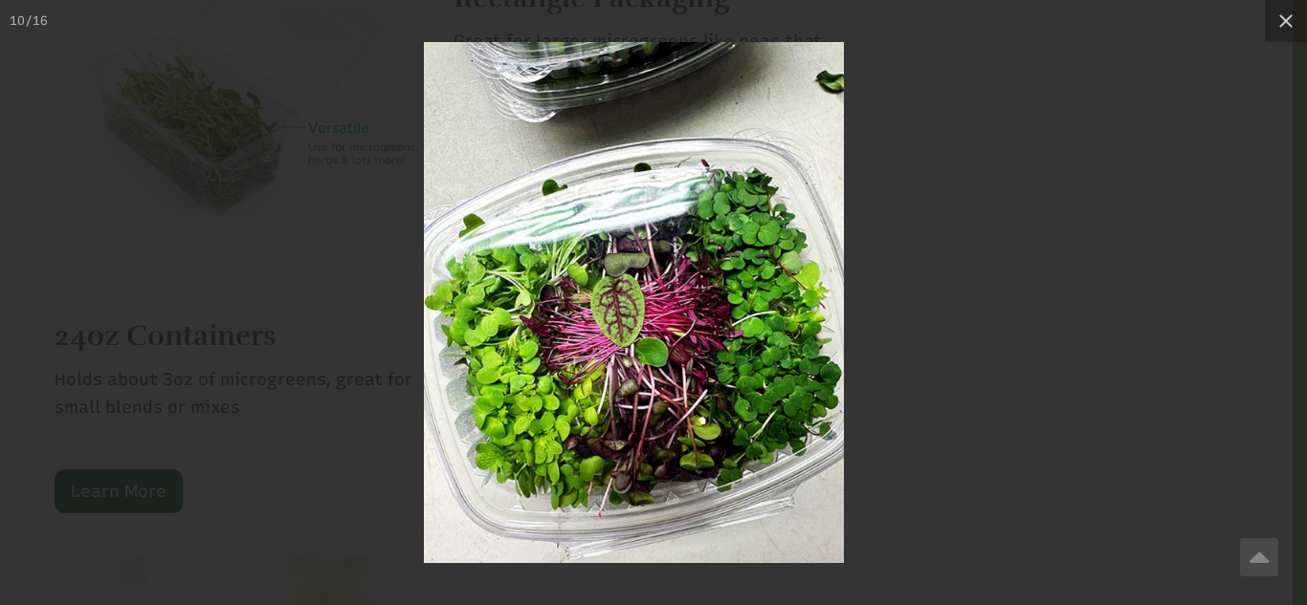
drag, startPoint x: 605, startPoint y: 405, endPoint x: 301, endPoint y: 411, distance: 304.2
click at [424, 416] on img at bounding box center [634, 302] width 420 height 521
